Goal: Navigation & Orientation: Find specific page/section

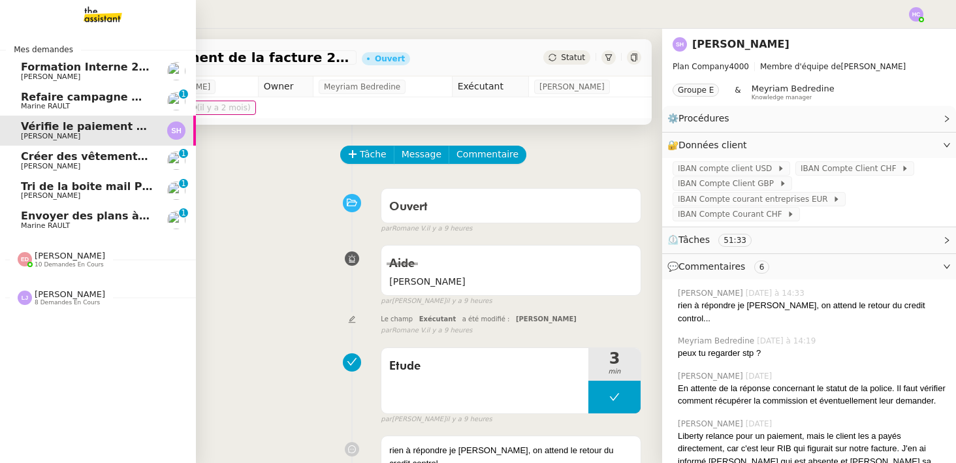
click at [108, 96] on span "Refaire campagne mailing via Securci Click" at bounding box center [147, 97] width 253 height 12
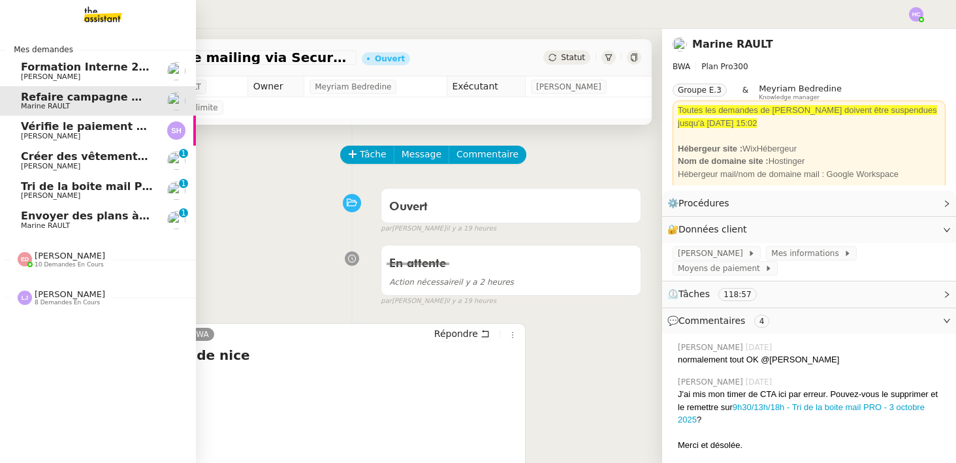
click at [46, 160] on span "Créer des vêtements de travail VEN" at bounding box center [126, 156] width 210 height 12
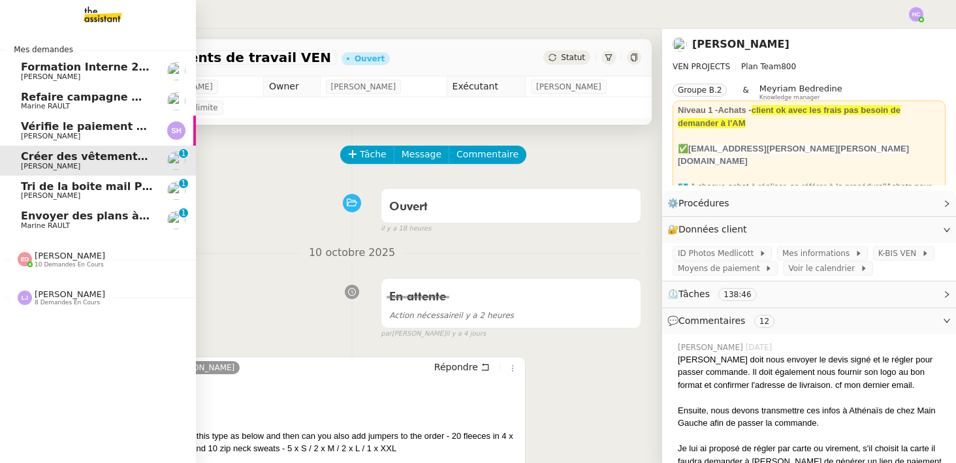
click at [74, 128] on span "Vérifie le paiement de la facture 24513" at bounding box center [136, 126] width 231 height 12
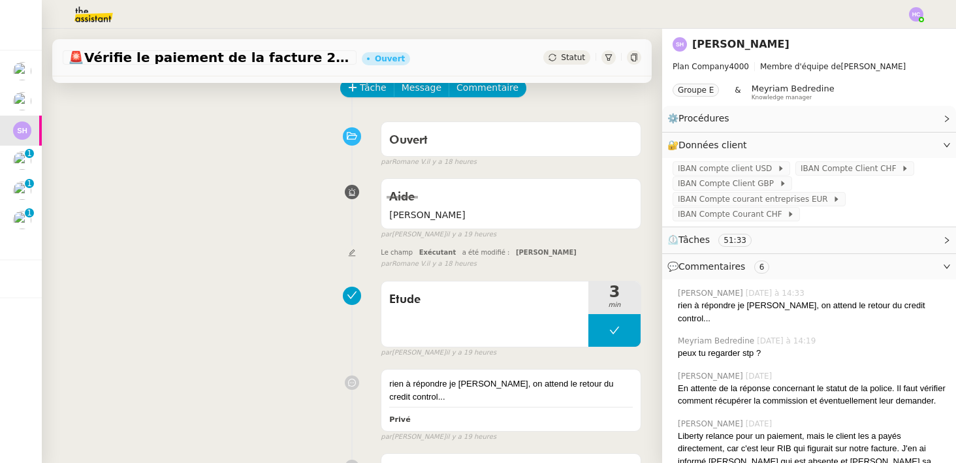
scroll to position [59, 0]
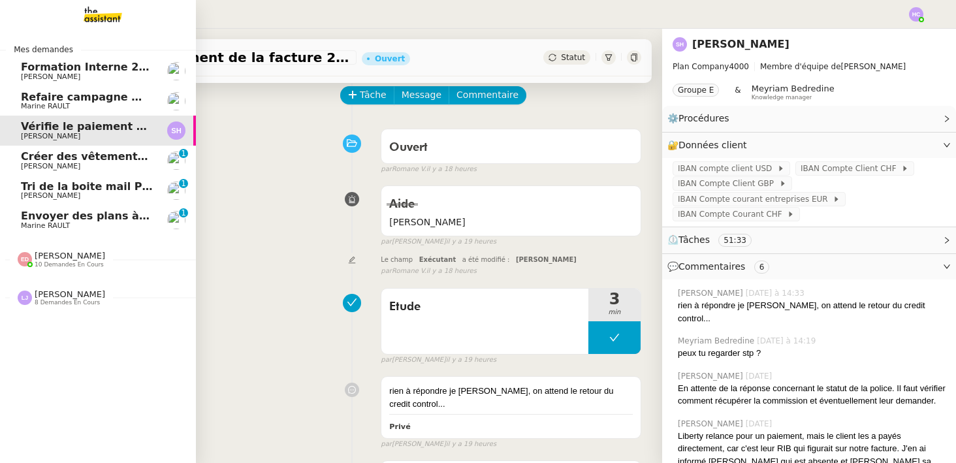
click at [44, 161] on span "Créer des vêtements de travail VEN" at bounding box center [126, 156] width 210 height 12
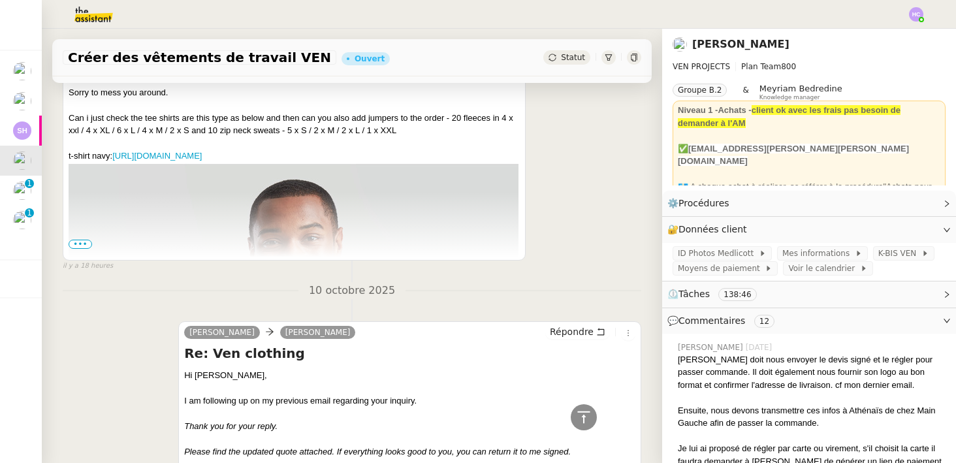
scroll to position [319, 0]
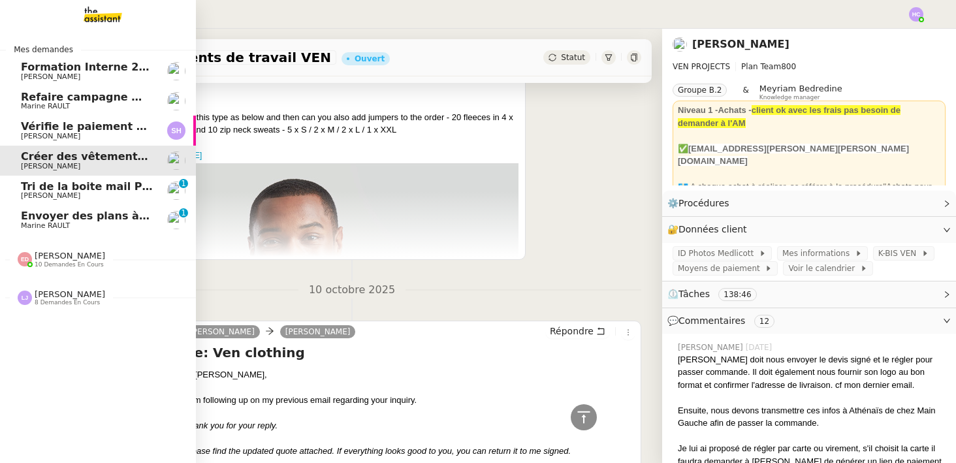
click at [39, 195] on span "[PERSON_NAME]" at bounding box center [50, 195] width 59 height 8
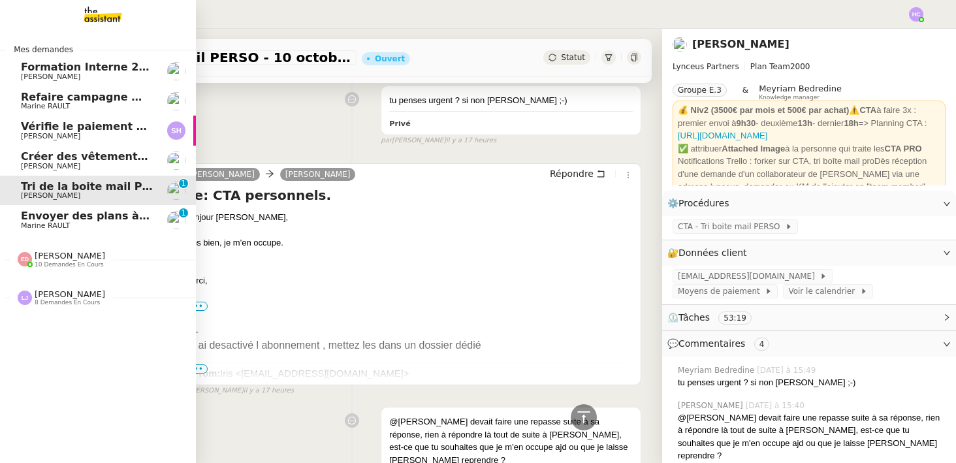
click at [67, 144] on link "Vérifie le paiement de la facture 24513 [PERSON_NAME]" at bounding box center [98, 131] width 196 height 30
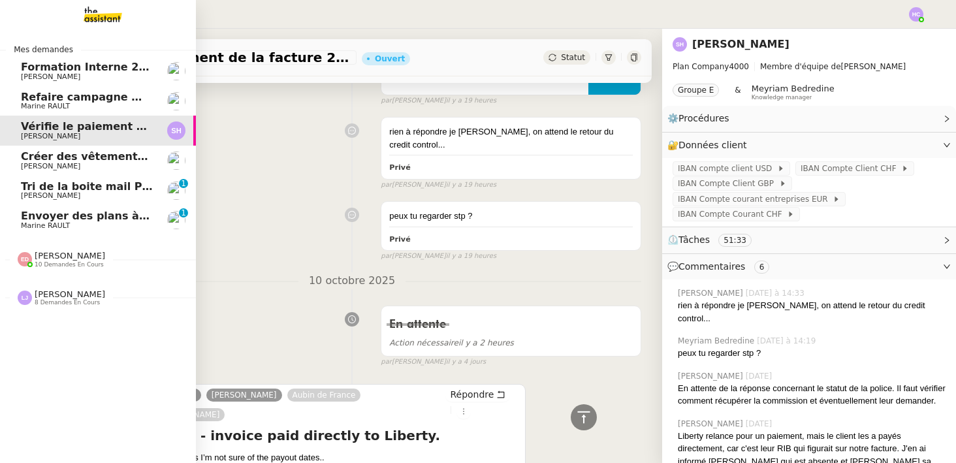
click at [69, 159] on span "Créer des vêtements de travail VEN" at bounding box center [126, 156] width 210 height 12
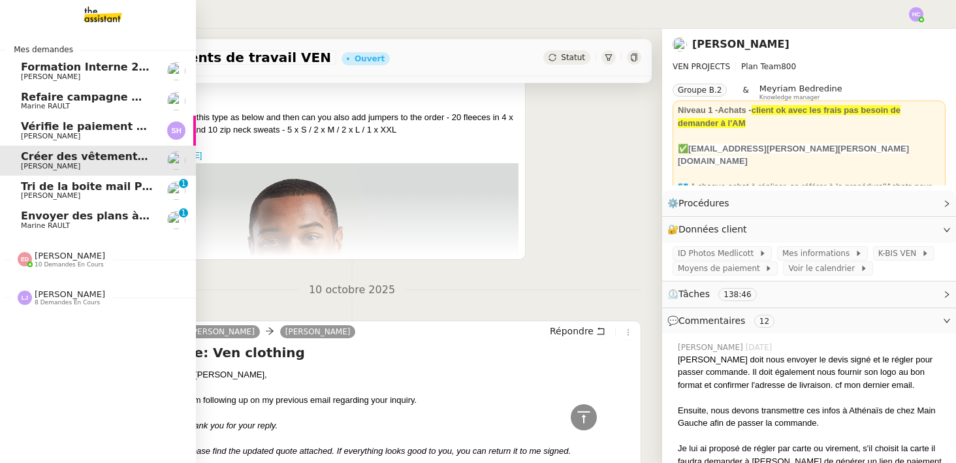
click at [56, 195] on span "[PERSON_NAME]" at bounding box center [50, 195] width 59 height 8
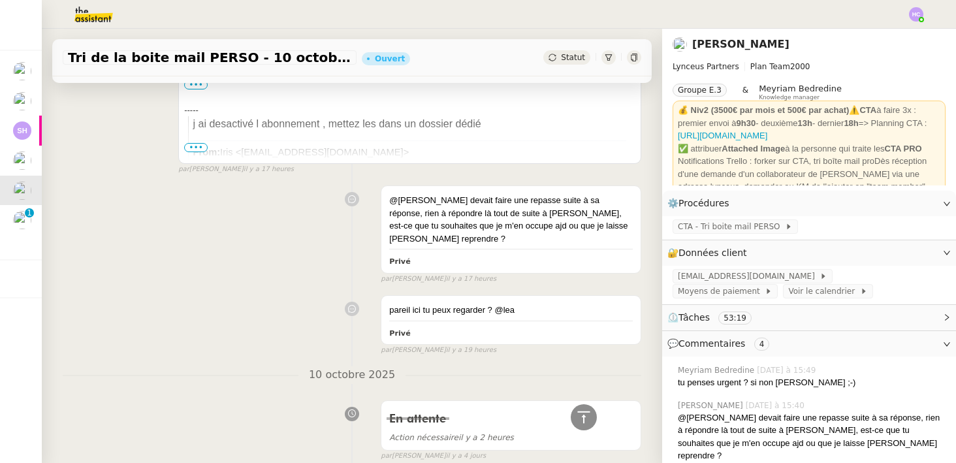
scroll to position [530, 0]
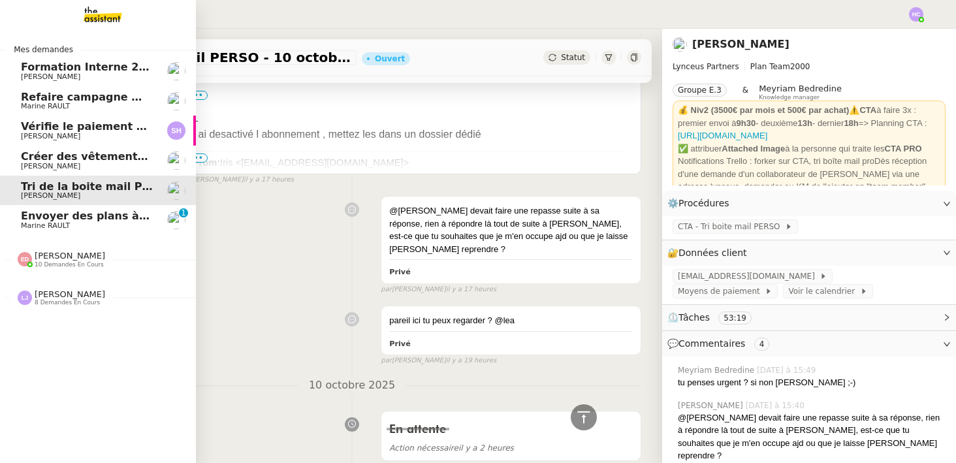
click at [29, 219] on span "Envoyer des plans à [PERSON_NAME]" at bounding box center [130, 216] width 219 height 12
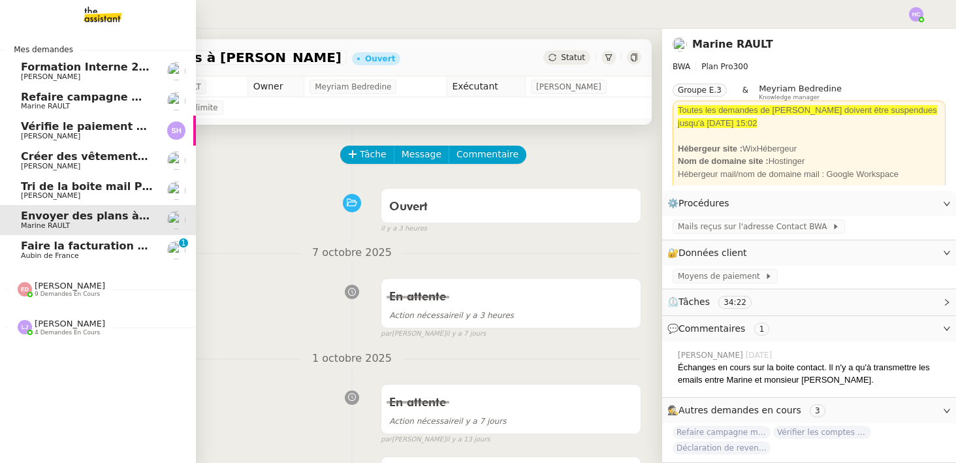
click at [56, 250] on span "Faire la facturation E. Franc" at bounding box center [103, 246] width 164 height 12
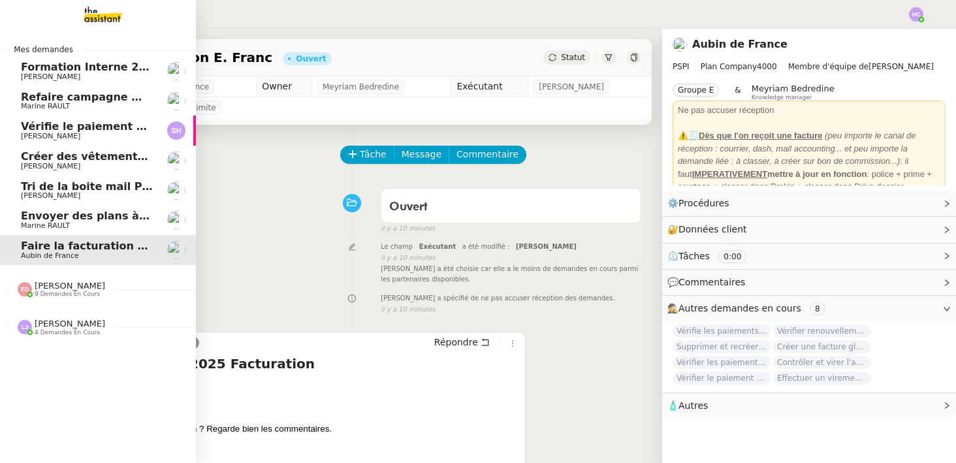
click at [65, 191] on span "Tri de la boite mail PERSO - 10 octobre 2025" at bounding box center [151, 186] width 261 height 12
